Goal: Obtain resource: Download file/media

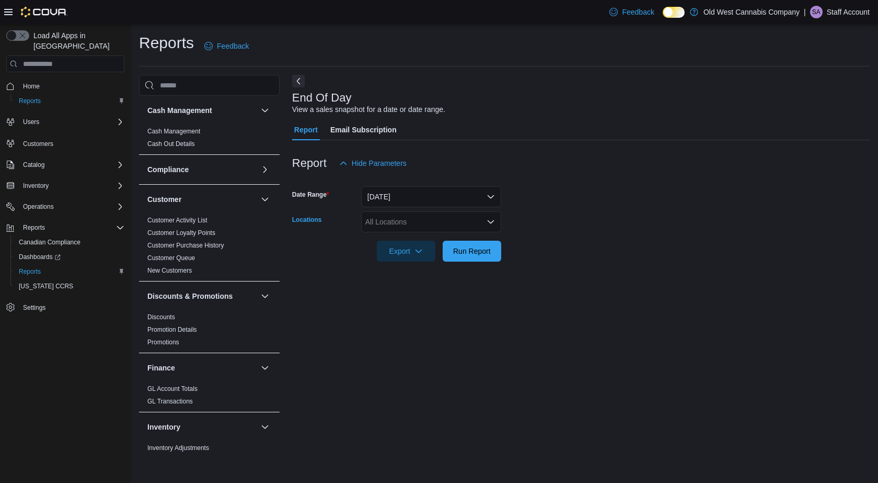
click at [388, 224] on div "All Locations" at bounding box center [431, 221] width 140 height 21
click at [411, 250] on span "[STREET_ADDRESS]" at bounding box center [420, 254] width 72 height 10
click at [476, 256] on span "Run Report" at bounding box center [472, 250] width 46 height 21
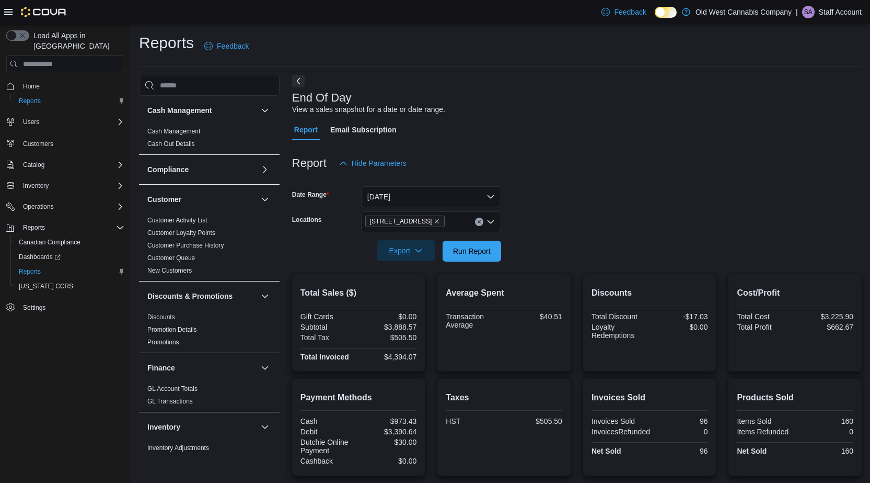
click at [420, 256] on span "Export" at bounding box center [406, 250] width 46 height 21
click at [427, 287] on button "Export to Pdf" at bounding box center [408, 292] width 60 height 21
